Goal: Task Accomplishment & Management: Manage account settings

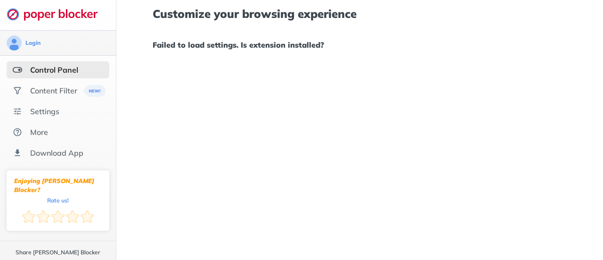
click at [78, 41] on div "Login" at bounding box center [58, 42] width 103 height 15
click at [496, 141] on div "Customize your browsing experience Failed to load settings. Is extension instal…" at bounding box center [359, 130] width 487 height 260
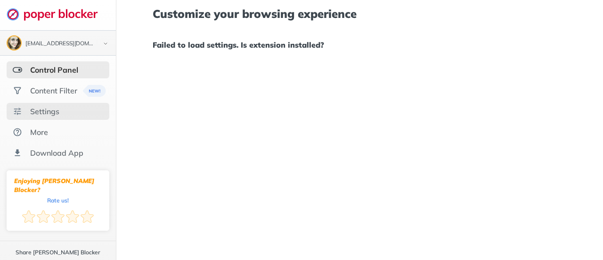
click at [57, 110] on div "Settings" at bounding box center [44, 110] width 29 height 9
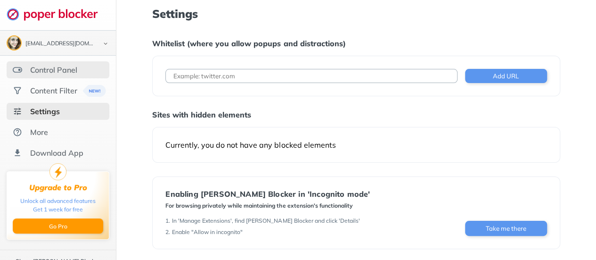
click at [61, 73] on div "Control Panel" at bounding box center [53, 69] width 47 height 9
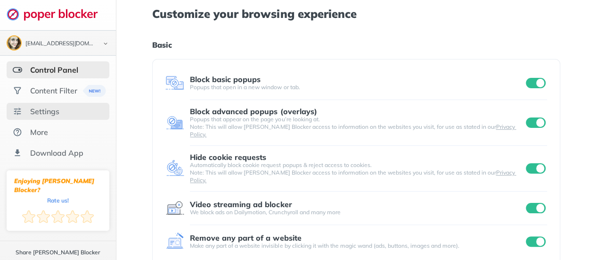
click at [78, 114] on div "Settings" at bounding box center [58, 111] width 103 height 17
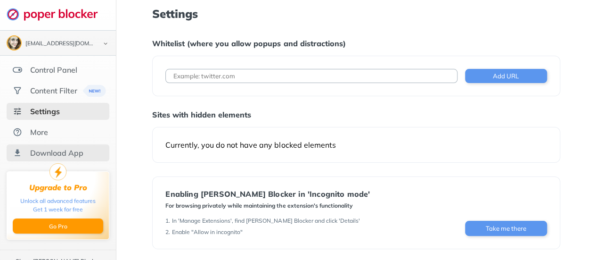
click at [68, 149] on div "Download App" at bounding box center [56, 152] width 53 height 9
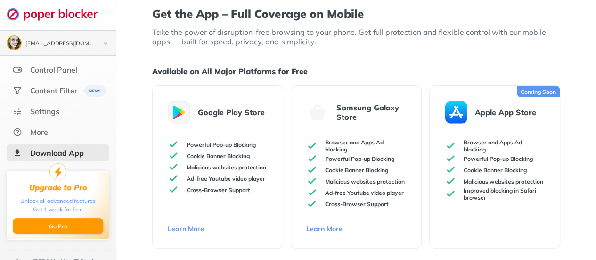
click at [192, 228] on link "Learn More" at bounding box center [218, 228] width 100 height 8
